Goal: Check status: Check status

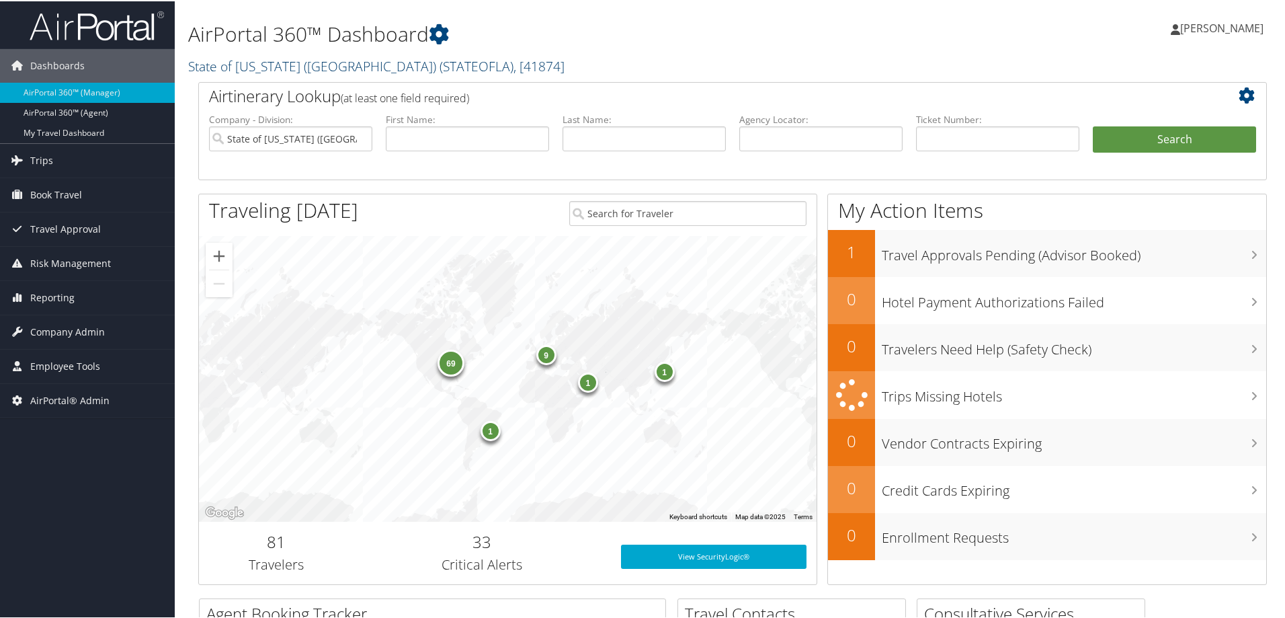
click at [329, 62] on link "State of Louisiana (SOLA) ( STATEOFLA ) , [ 41874 ]" at bounding box center [376, 65] width 376 height 18
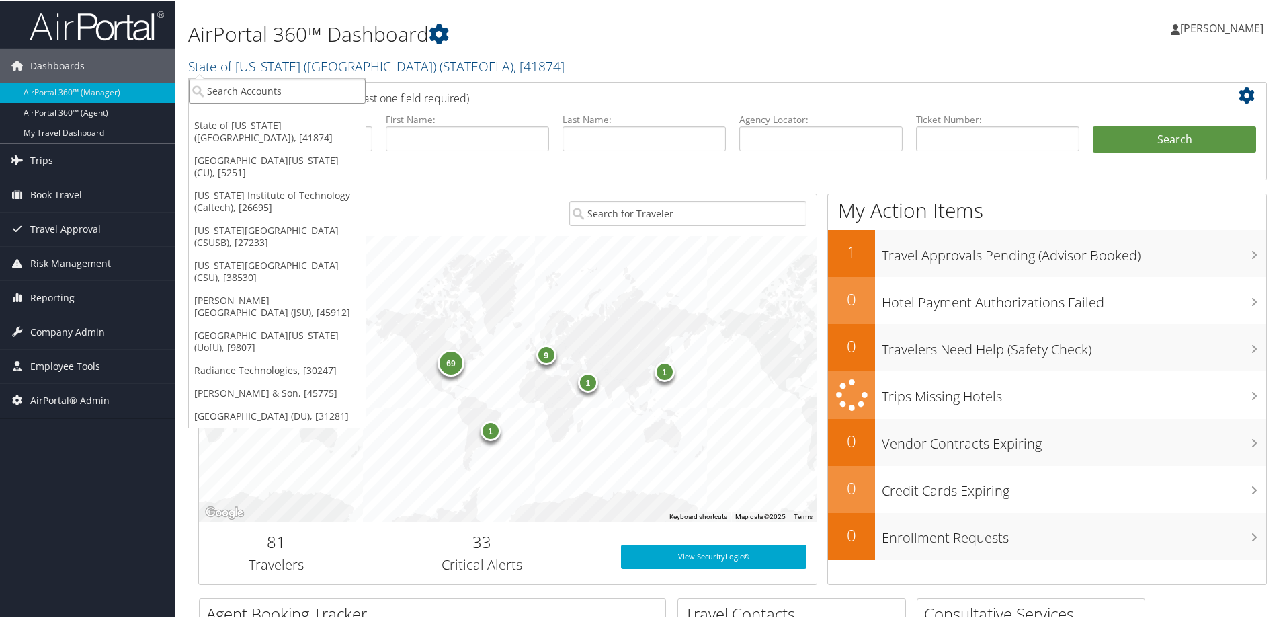
click at [308, 82] on input "search" at bounding box center [277, 89] width 177 height 25
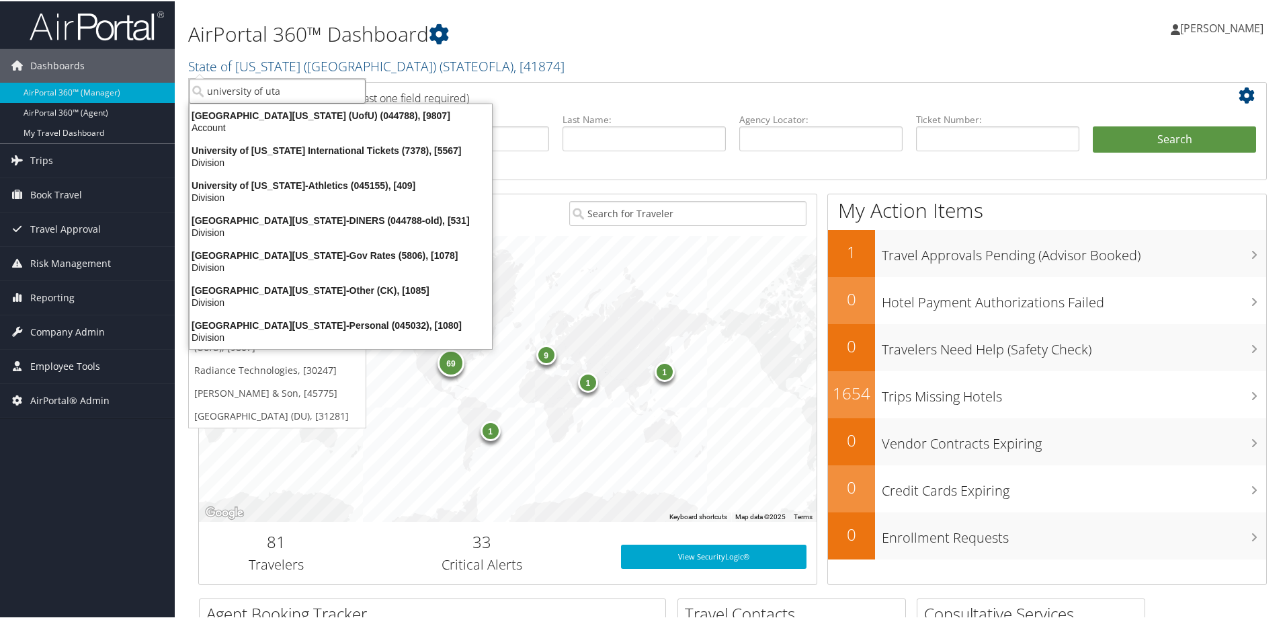
type input "university of utah"
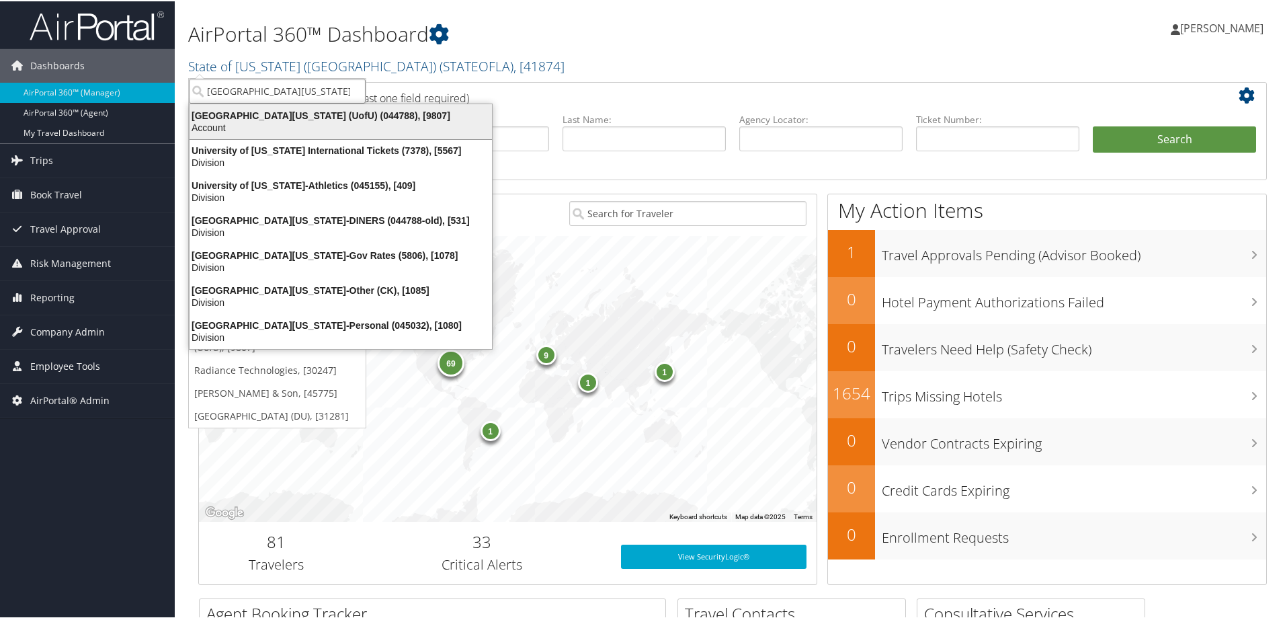
click at [335, 121] on div "Account" at bounding box center [340, 126] width 319 height 12
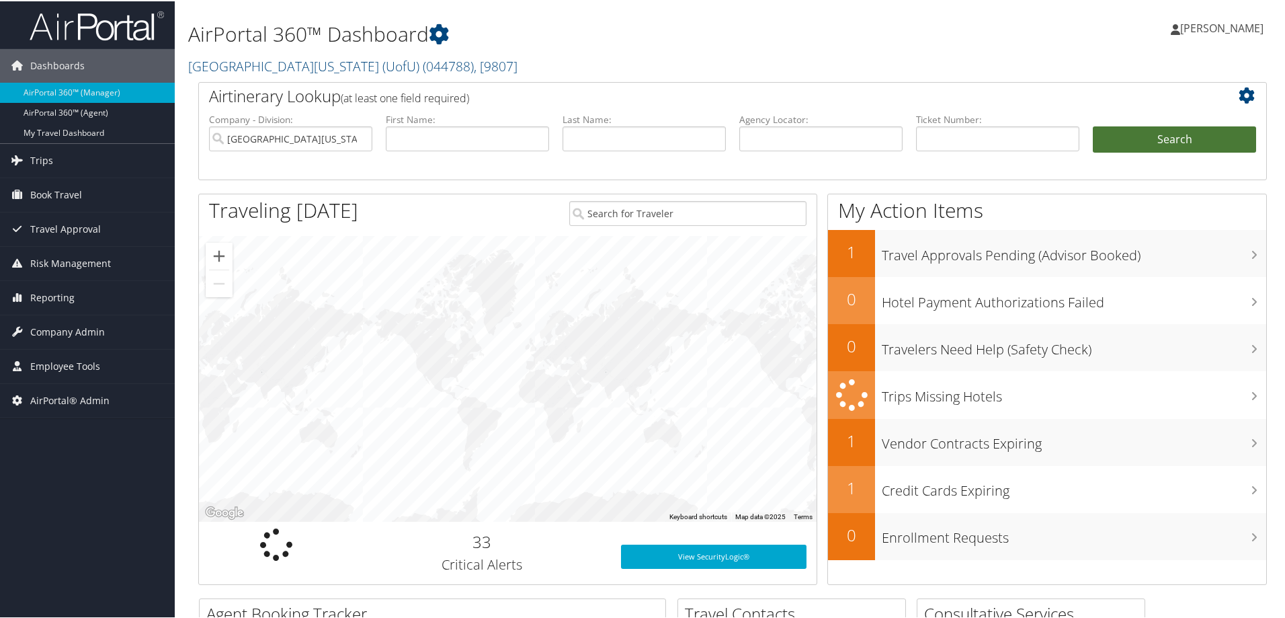
click at [1182, 145] on button "Search" at bounding box center [1174, 138] width 163 height 27
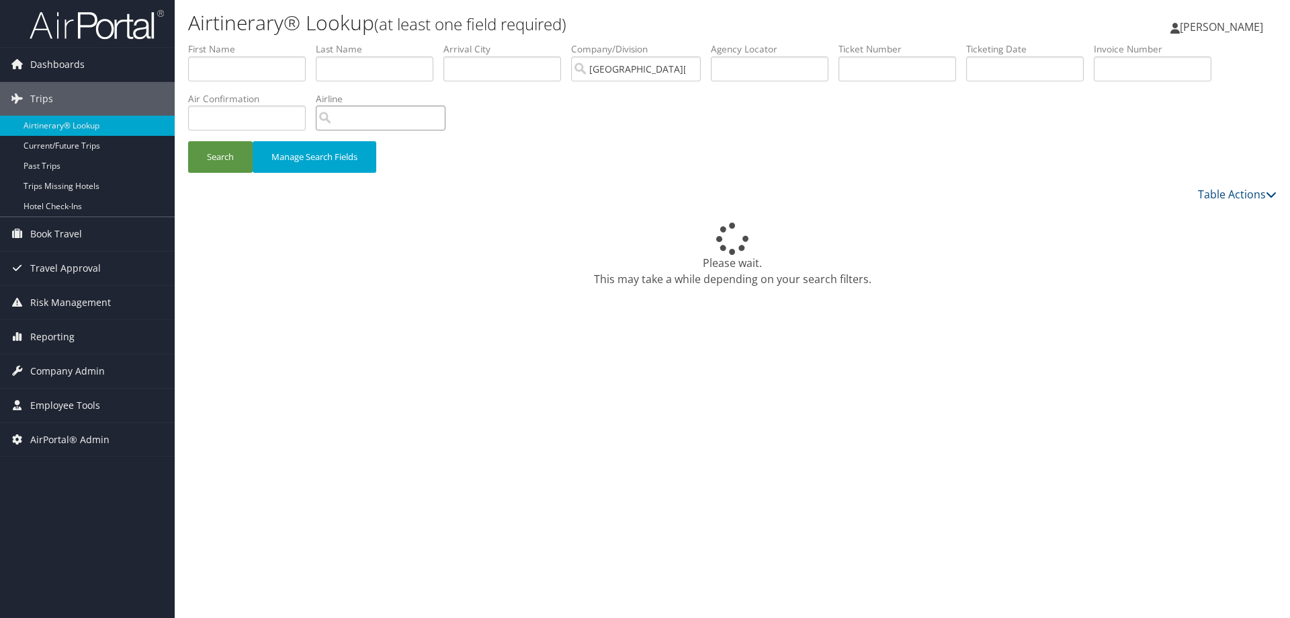
click at [338, 119] on input "search" at bounding box center [381, 118] width 130 height 25
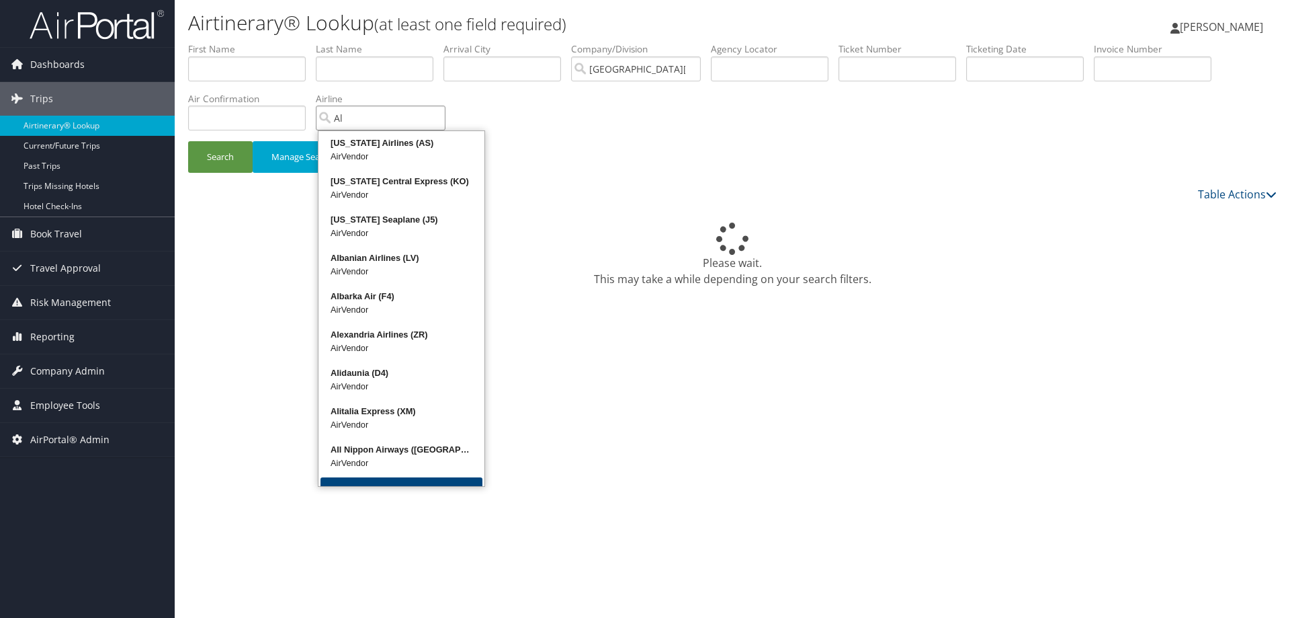
type input "A"
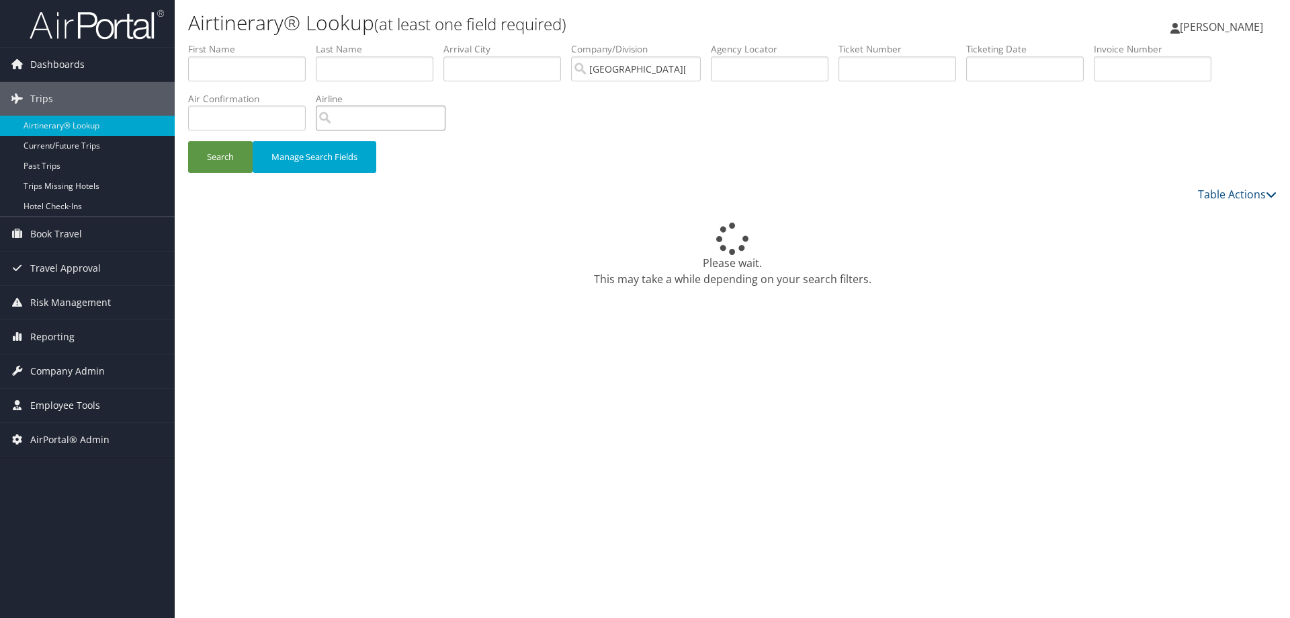
type input "I"
type input "A"
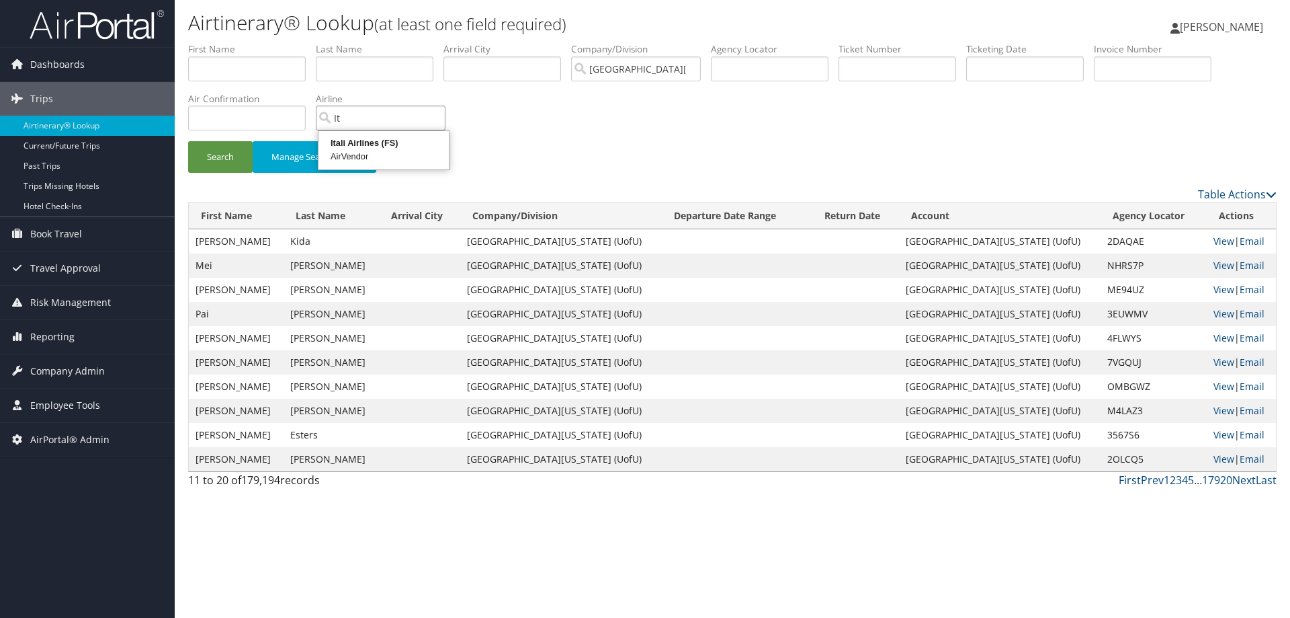
type input "I"
drag, startPoint x: 362, startPoint y: 117, endPoint x: 276, endPoint y: 107, distance: 86.6
click at [276, 42] on ul "First Name Last Name Departure City Arrival City Company/Division University Of…" at bounding box center [732, 42] width 1089 height 0
click at [390, 226] on div "ITA Airways (AZ)" at bounding box center [419, 219] width 197 height 13
type input "ITA Airways"
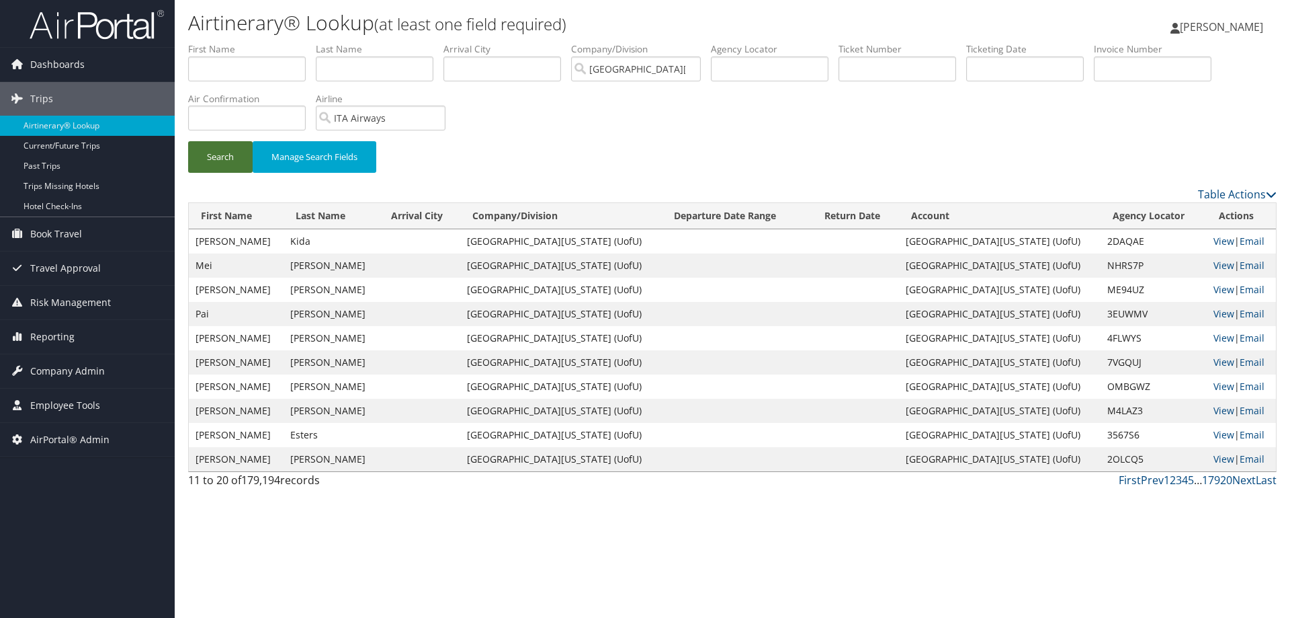
click at [224, 163] on button "Search" at bounding box center [220, 157] width 65 height 32
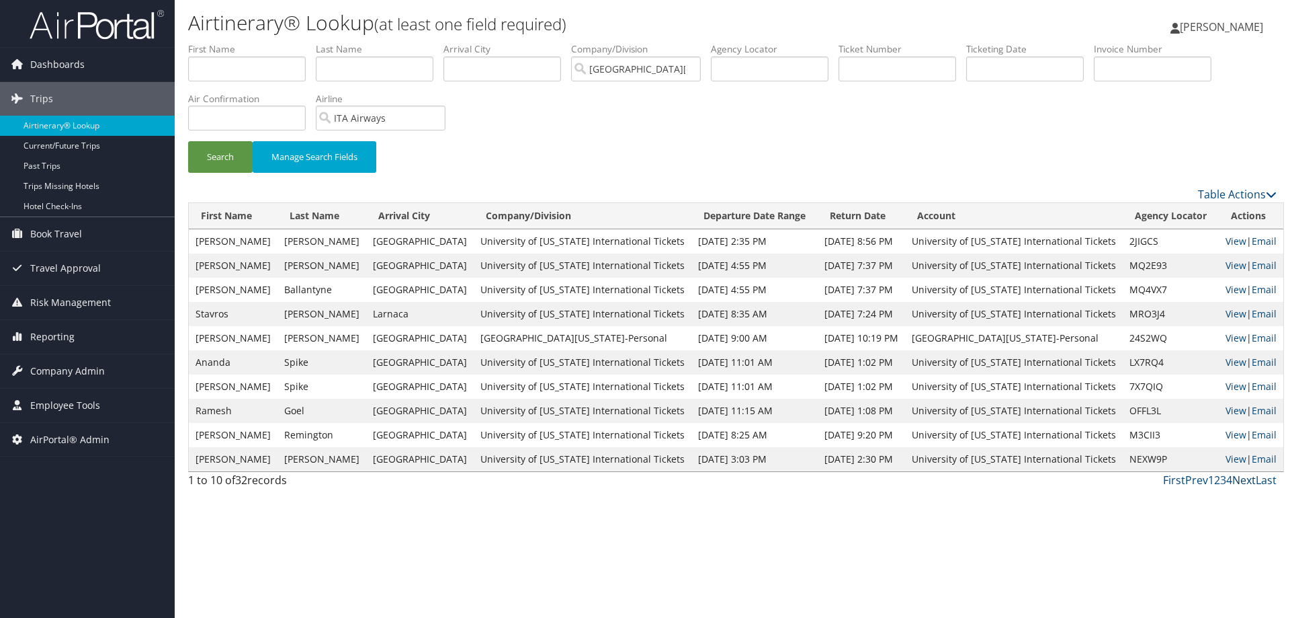
click at [1247, 480] on link "Next" at bounding box center [1244, 479] width 24 height 15
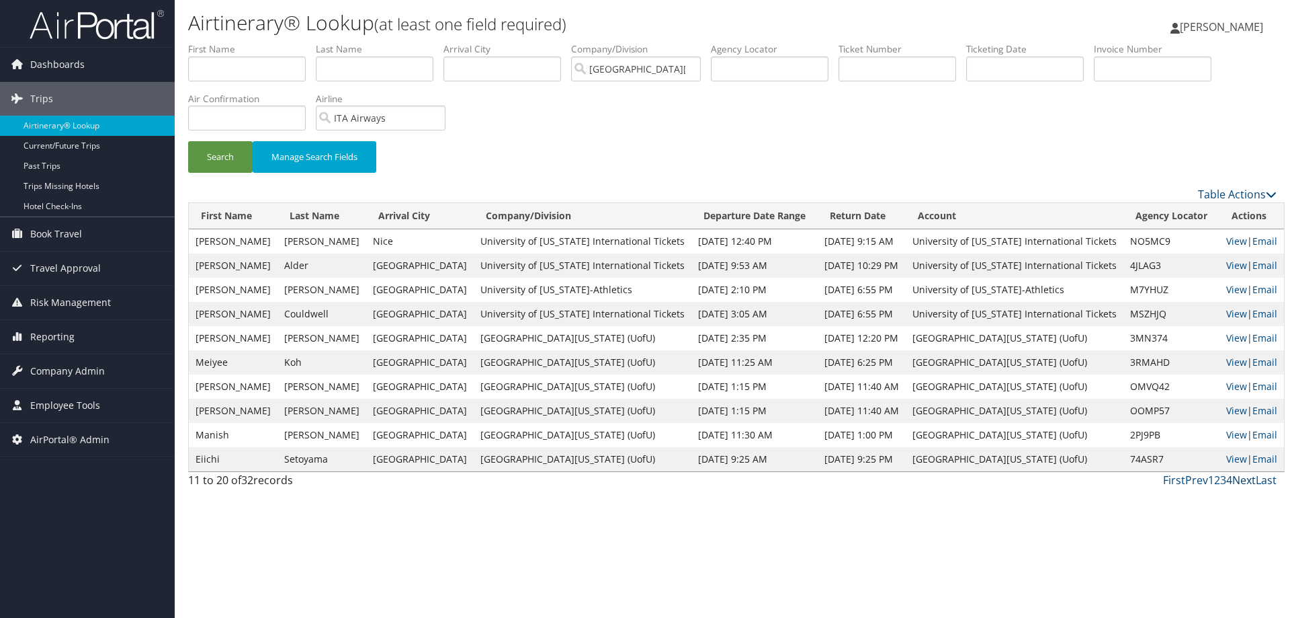
click at [1250, 480] on link "Next" at bounding box center [1244, 479] width 24 height 15
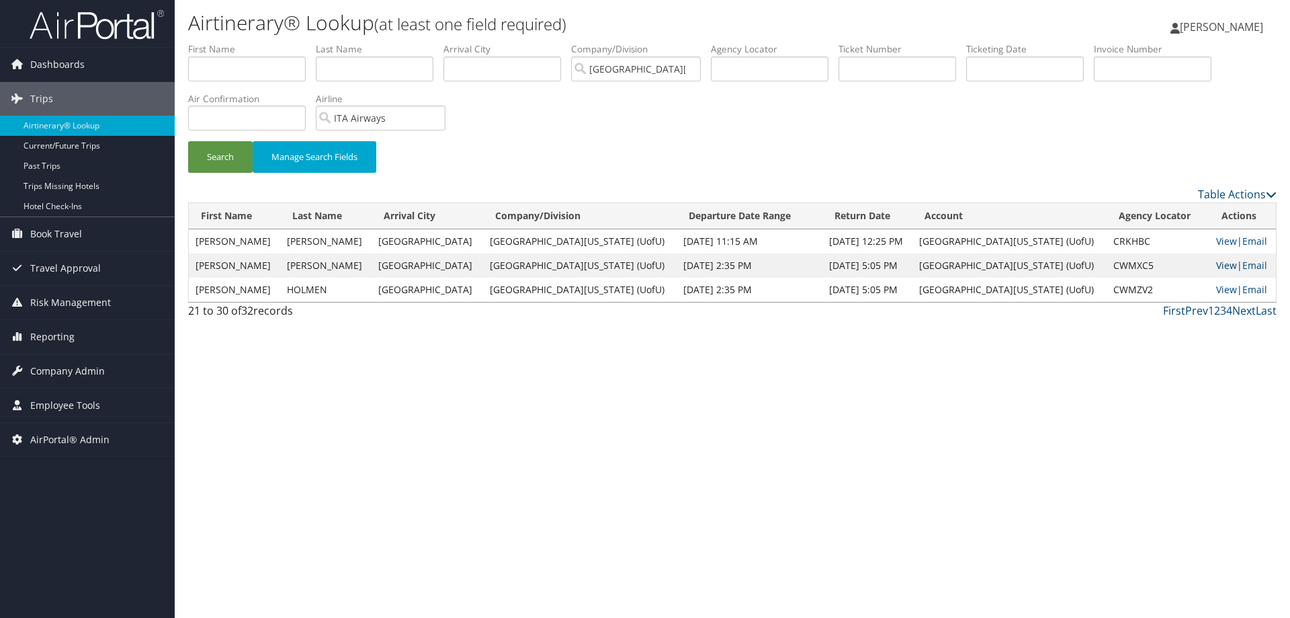
click at [1219, 263] on link "View" at bounding box center [1226, 265] width 21 height 13
click at [1220, 290] on link "View" at bounding box center [1226, 289] width 21 height 13
click at [1216, 239] on link "View" at bounding box center [1226, 241] width 21 height 13
click at [1199, 309] on link "Prev" at bounding box center [1196, 310] width 23 height 15
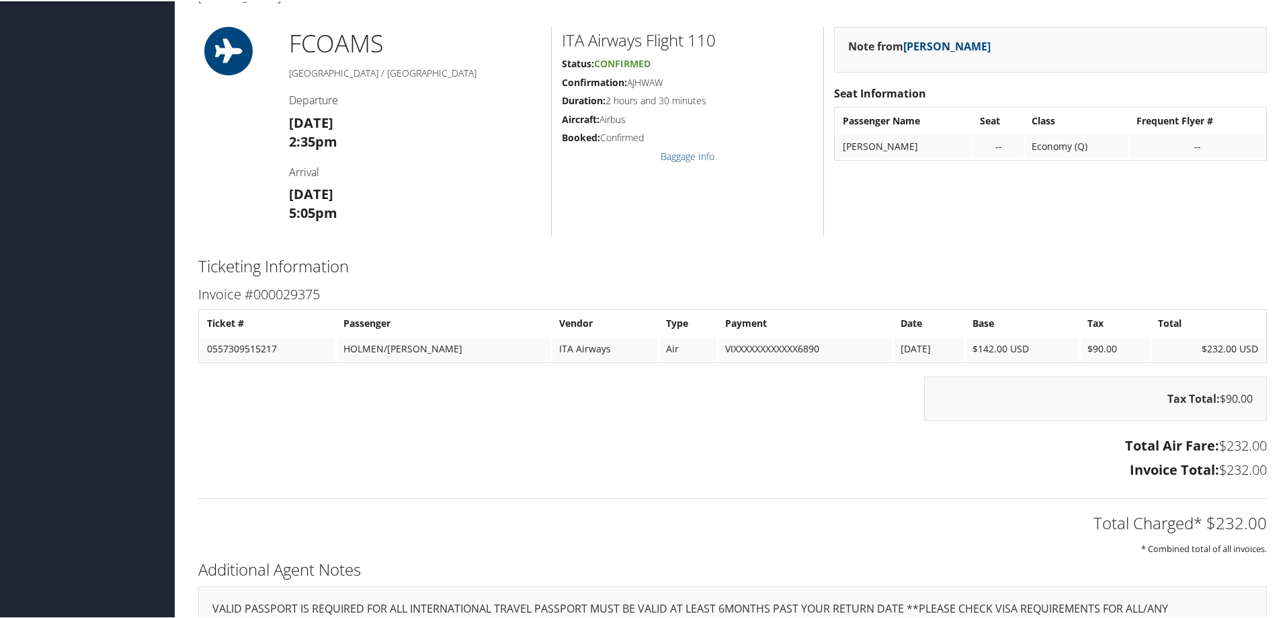
scroll to position [605, 0]
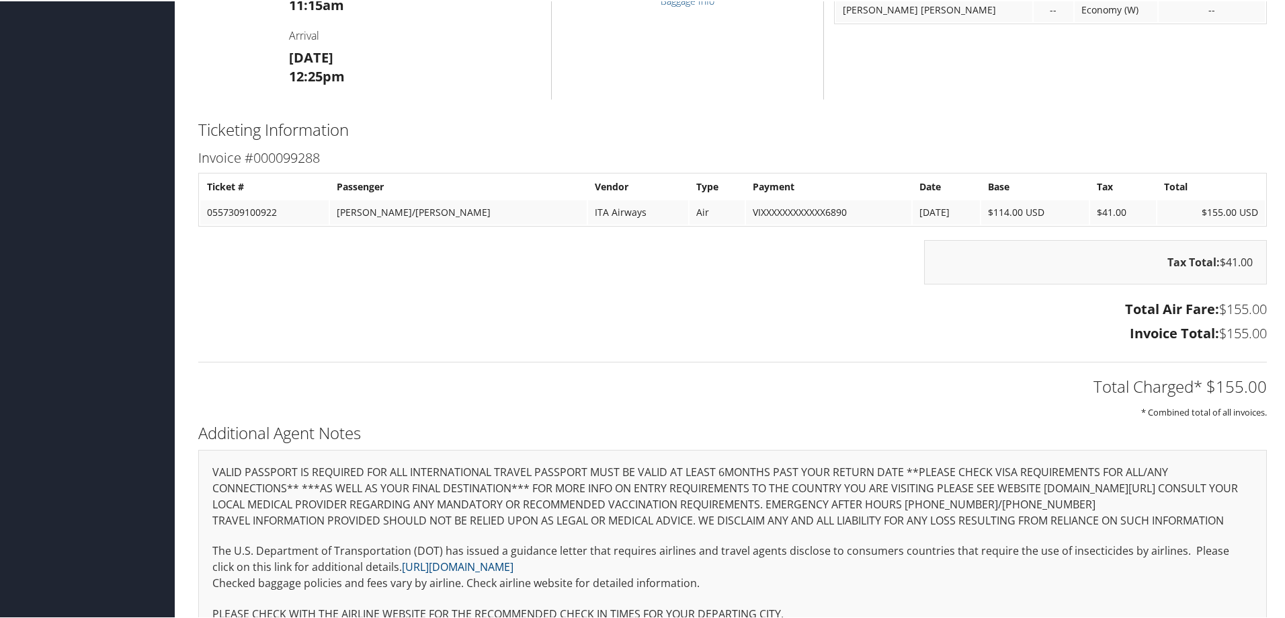
scroll to position [672, 0]
